Goal: Task Accomplishment & Management: Use online tool/utility

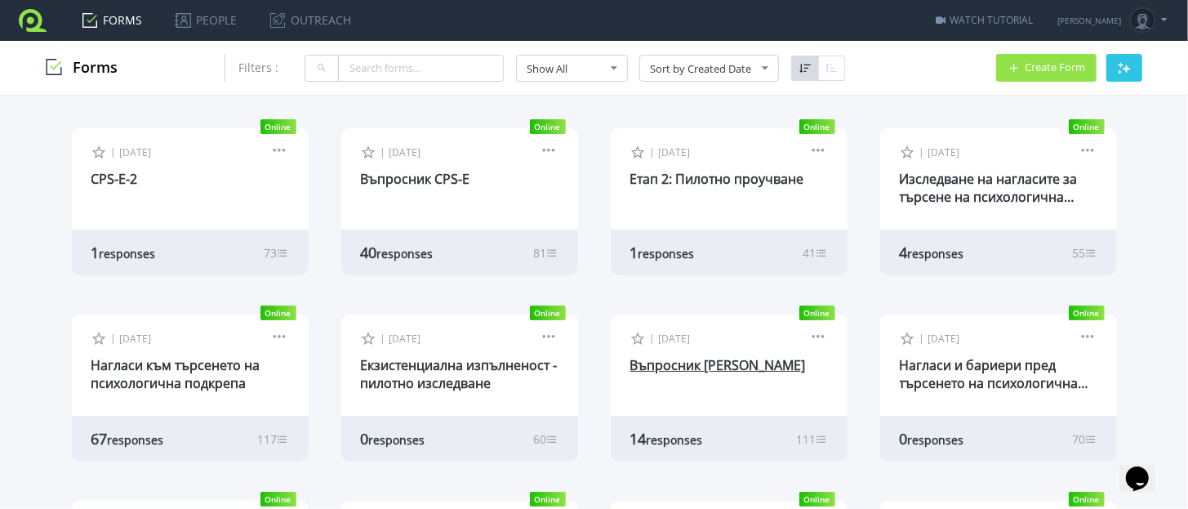
click at [675, 365] on link "Въпросник [PERSON_NAME]" at bounding box center [718, 365] width 176 height 18
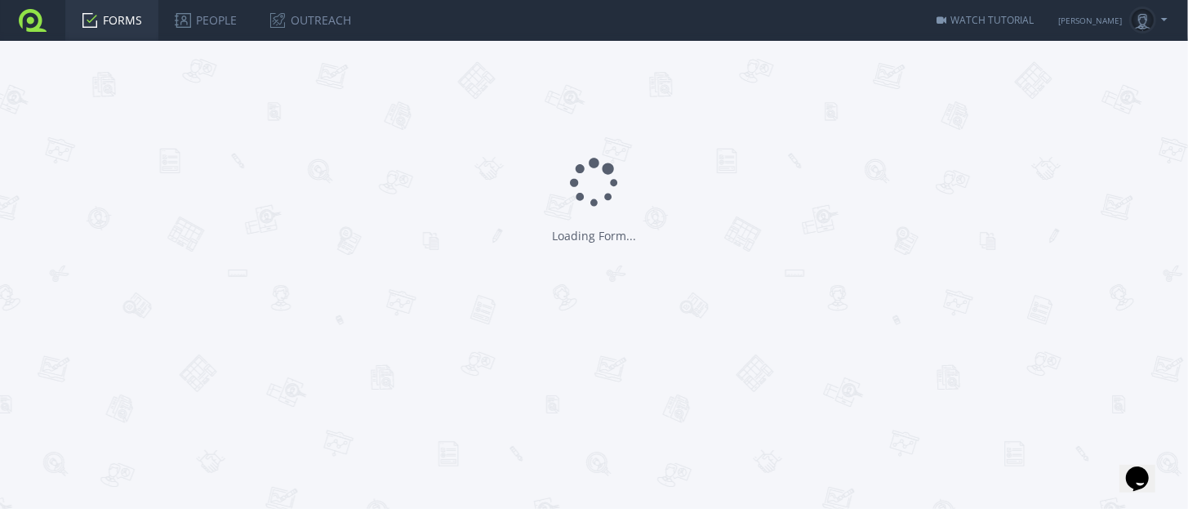
type input "Въпросник [PERSON_NAME]"
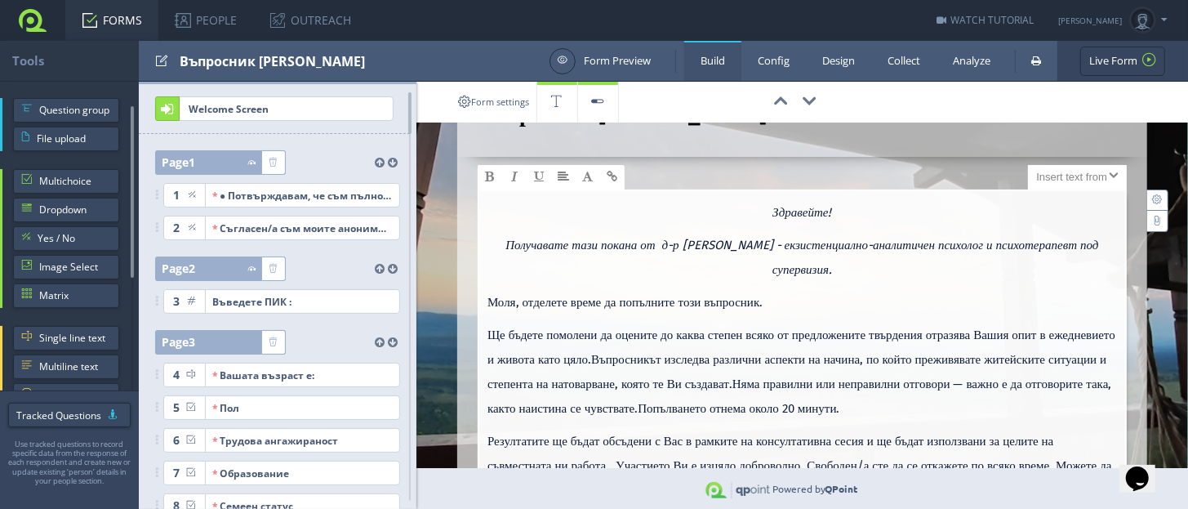
scroll to position [101, 0]
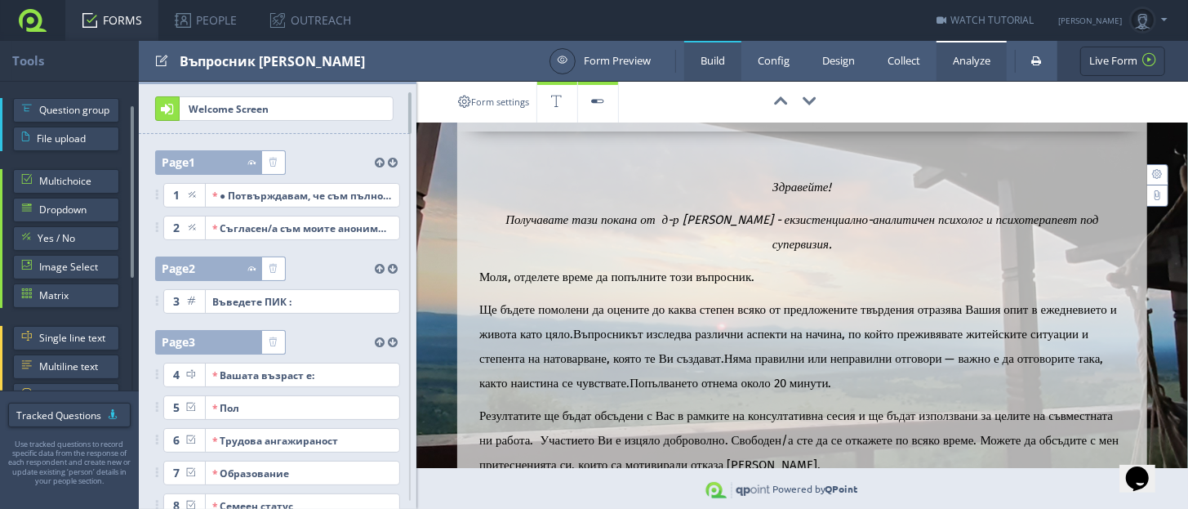
click at [970, 56] on link "Analyze" at bounding box center [972, 61] width 70 height 40
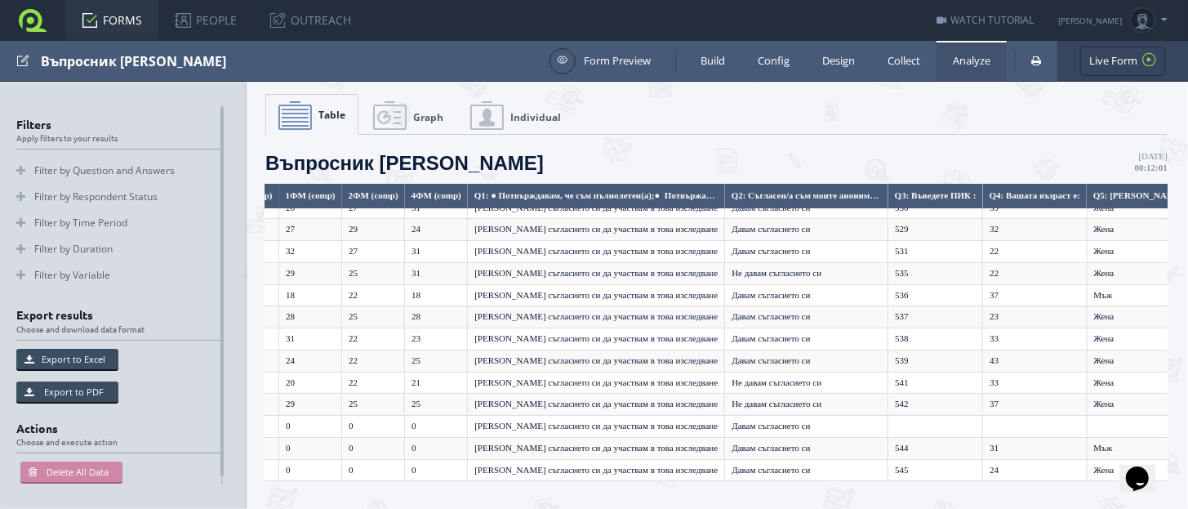
scroll to position [47, 666]
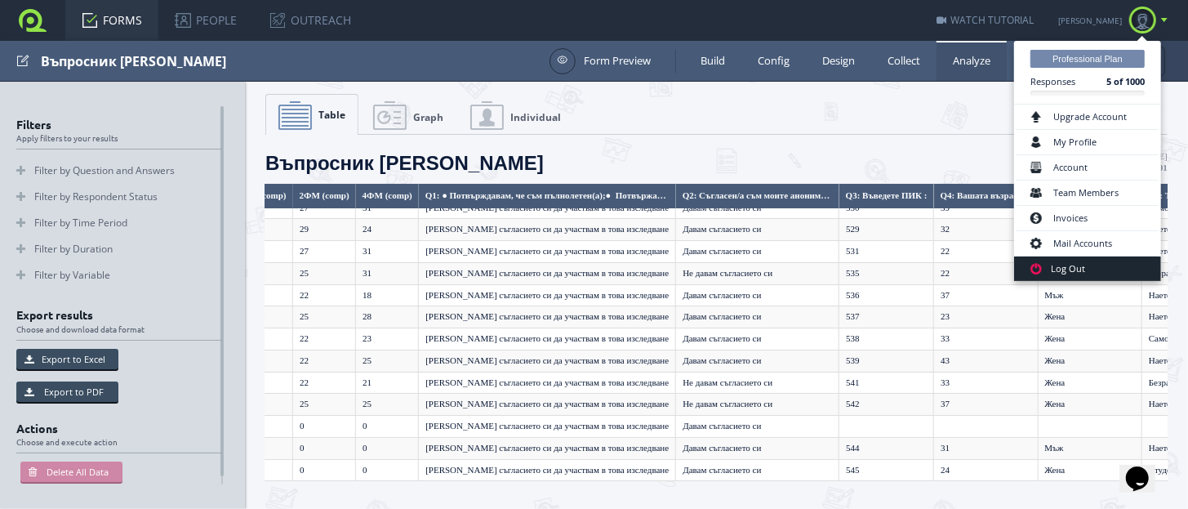
click at [1087, 271] on link "Log Out" at bounding box center [1087, 268] width 147 height 25
